Goal: Task Accomplishment & Management: Manage account settings

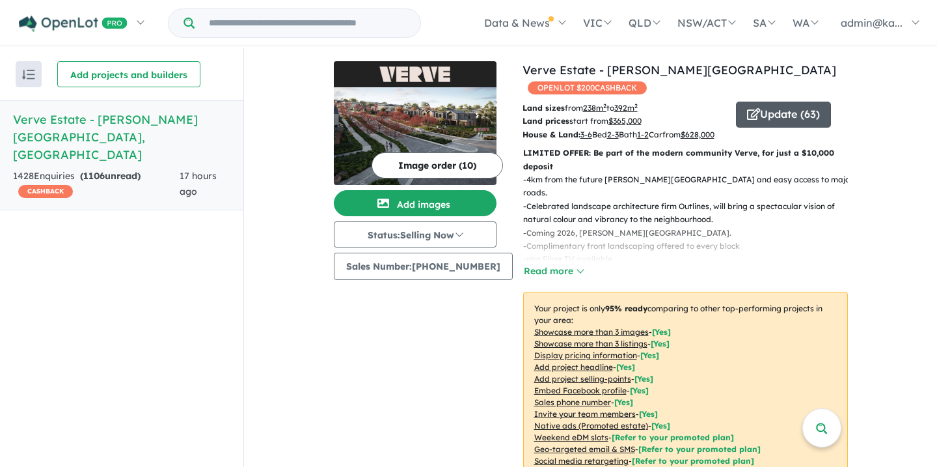
click at [765, 102] on button "Update ( 63 )" at bounding box center [783, 115] width 95 height 26
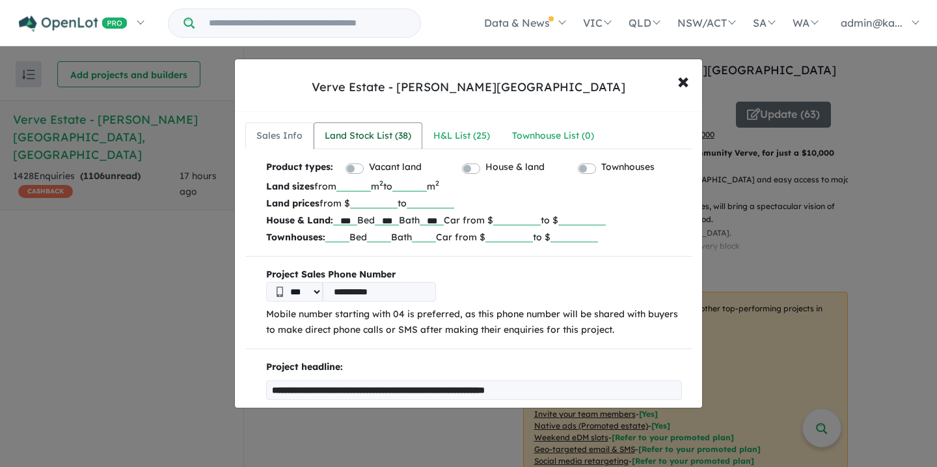
click at [349, 136] on div "Land Stock List ( 38 )" at bounding box center [368, 136] width 87 height 16
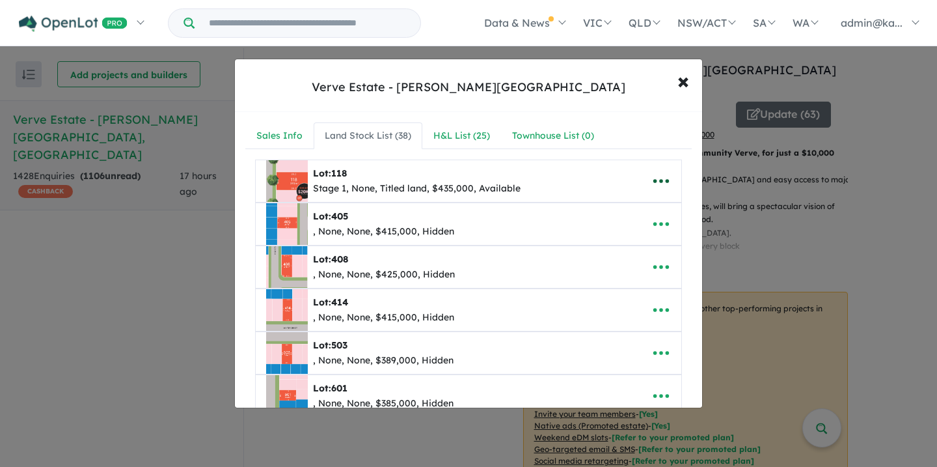
click at [653, 178] on icon "button" at bounding box center [661, 181] width 20 height 20
click at [626, 241] on link "Remove" at bounding box center [632, 243] width 96 height 30
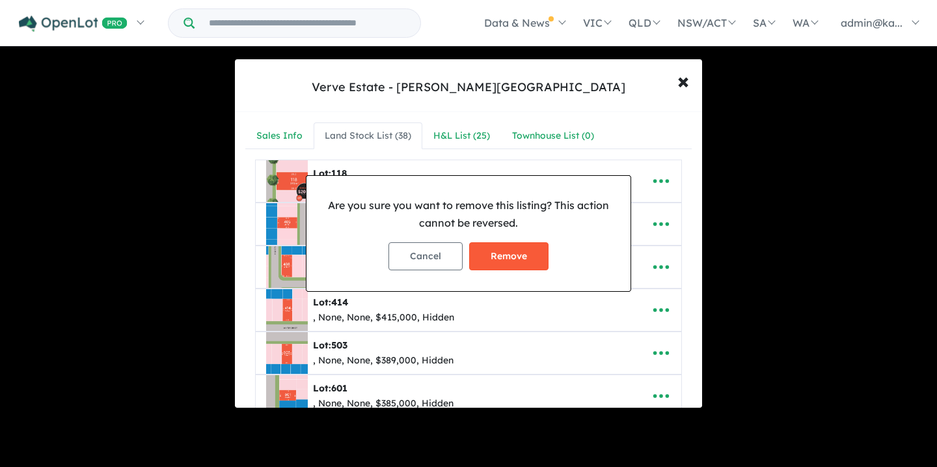
click at [508, 254] on button "Remove" at bounding box center [508, 256] width 79 height 28
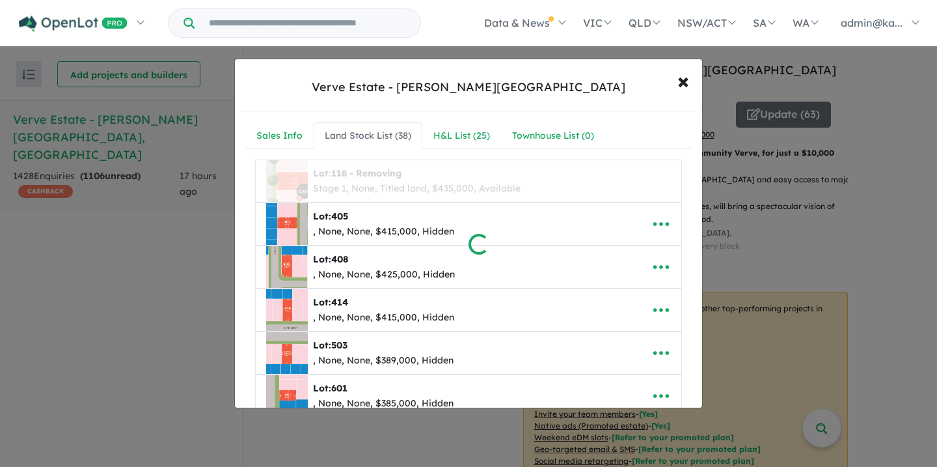
click at [489, 194] on div at bounding box center [468, 233] width 937 height 467
click at [450, 213] on div at bounding box center [468, 233] width 937 height 467
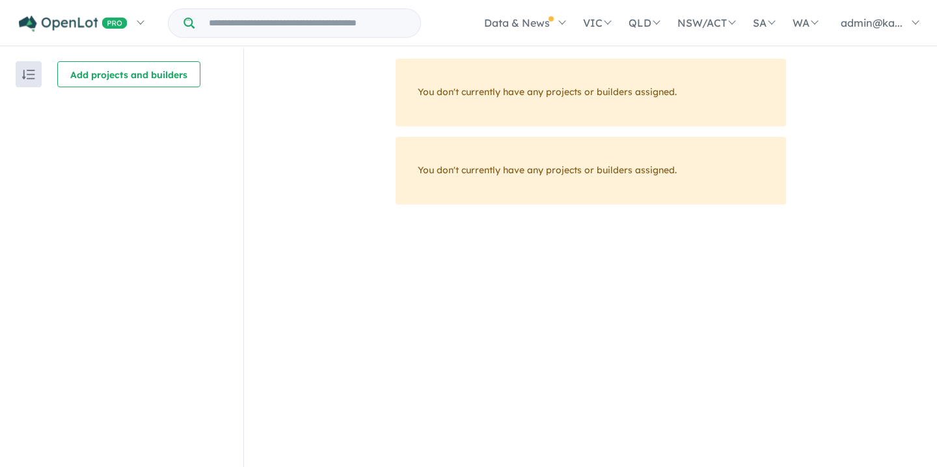
click at [506, 293] on div "You don't currently have any projects or builders assigned. You don't currently…" at bounding box center [590, 269] width 693 height 420
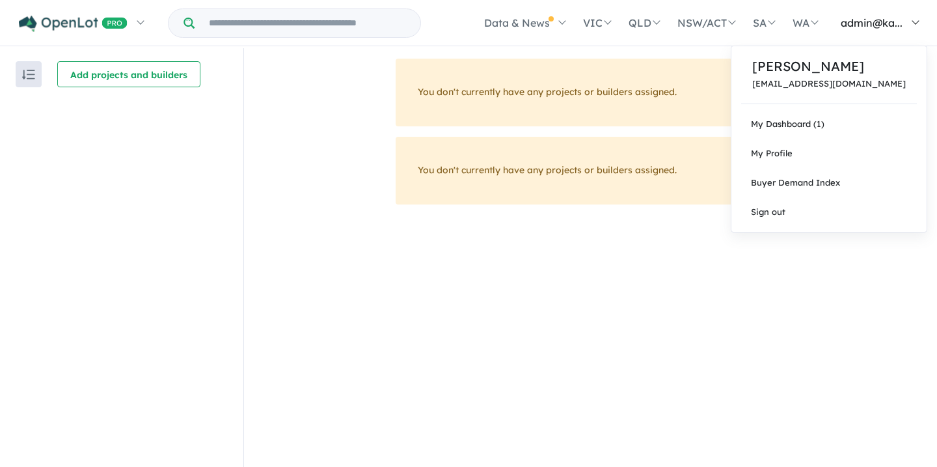
click at [865, 25] on span "admin@ka..." at bounding box center [872, 22] width 62 height 13
click at [854, 128] on link "My Dashboard (1)" at bounding box center [828, 123] width 195 height 29
click at [832, 64] on p "[PERSON_NAME]" at bounding box center [829, 67] width 154 height 20
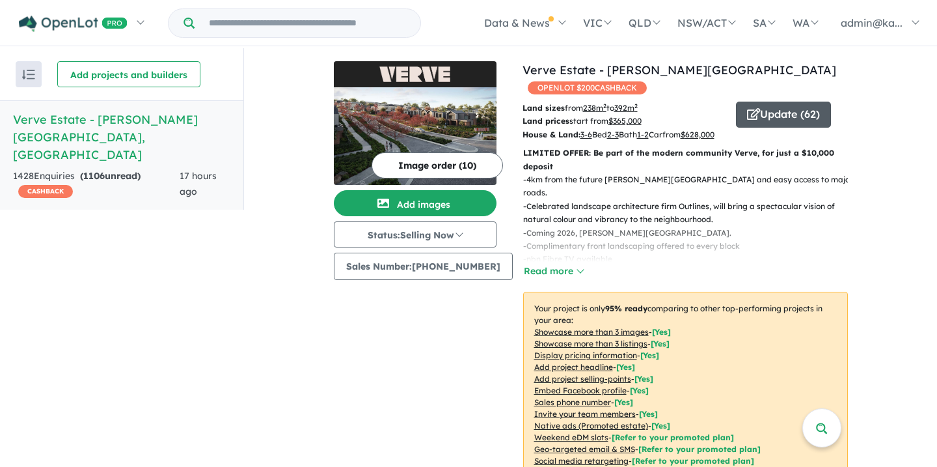
click at [802, 103] on button "Update ( 62 )" at bounding box center [783, 115] width 95 height 26
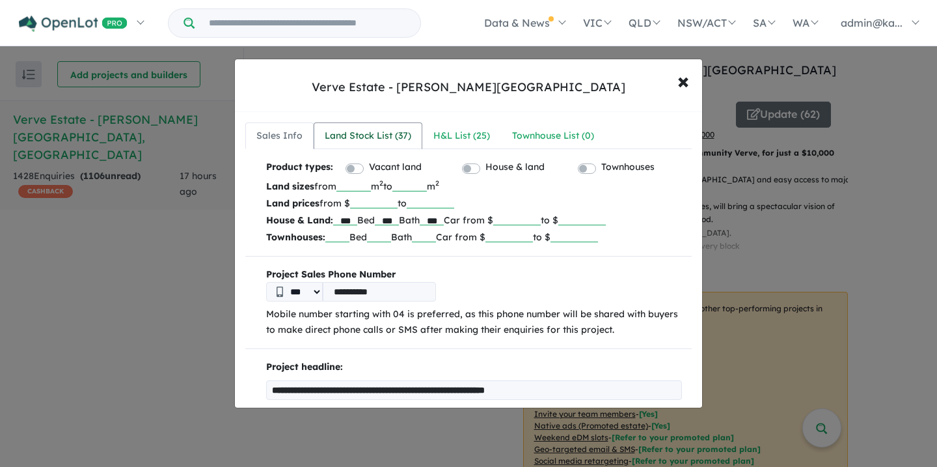
click at [388, 133] on div "Land Stock List ( 37 )" at bounding box center [368, 136] width 87 height 16
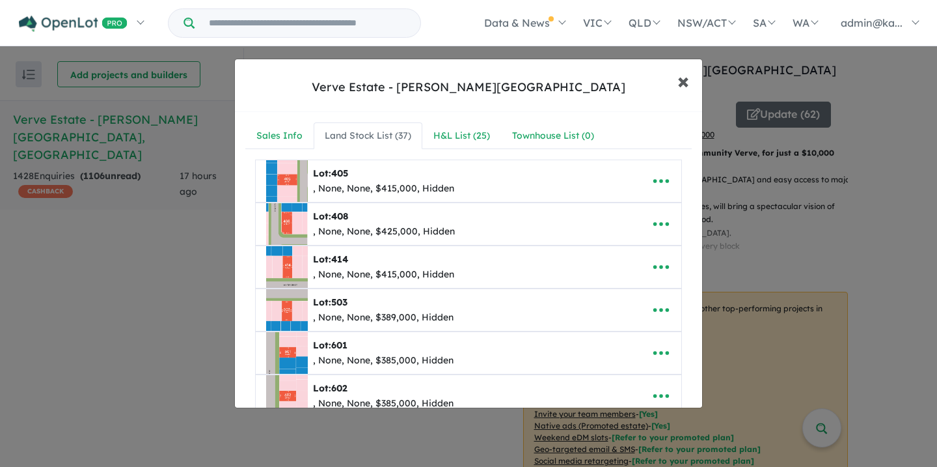
click at [679, 75] on span "×" at bounding box center [683, 80] width 12 height 28
